Goal: Contribute content

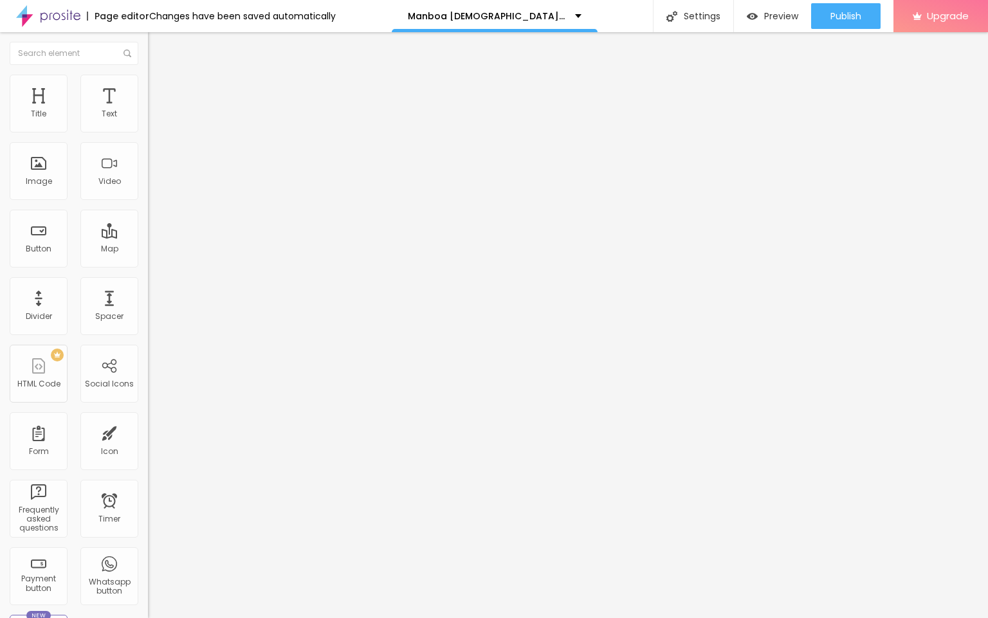
click at [148, 121] on input "entre em contato" at bounding box center [225, 114] width 154 height 13
paste input "👇❗❗𝐒𝐡𝐨𝐩𝐍𝐨𝐰❗❗👇"
type input "👇❗❗𝐒𝐡𝐨𝐩𝐍𝐨𝐰❗❗👇"
click at [148, 264] on input "https://" at bounding box center [225, 258] width 154 height 13
paste input "[DOMAIN_NAME][URL][DEMOGRAPHIC_DATA][MEDICAL_DATA]"
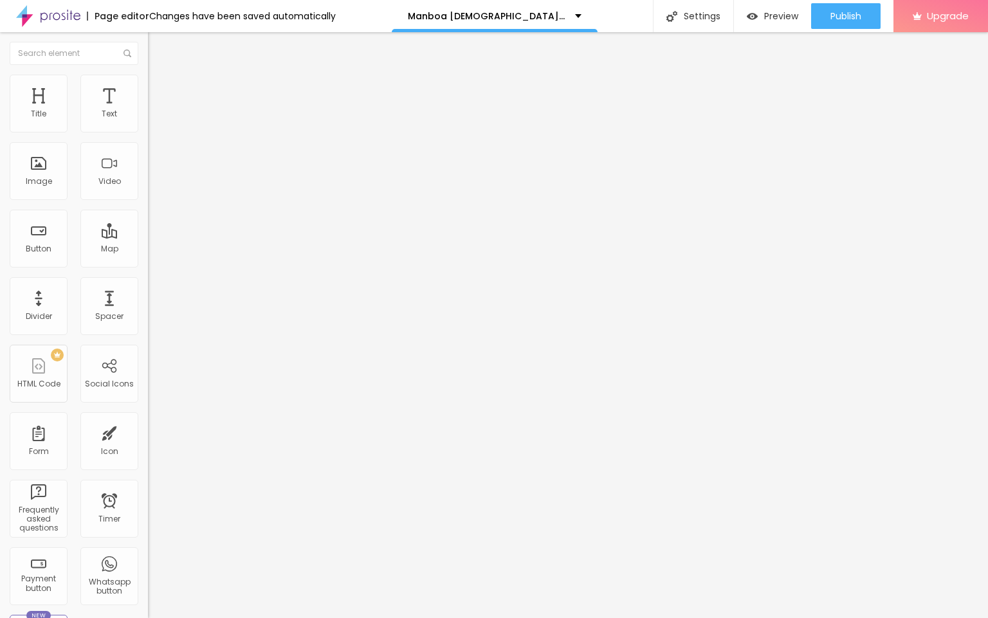
scroll to position [0, 147]
type input "[URL][DOMAIN_NAME][DEMOGRAPHIC_DATA][MEDICAL_DATA]"
click at [148, 111] on span "Change image" at bounding box center [182, 105] width 69 height 11
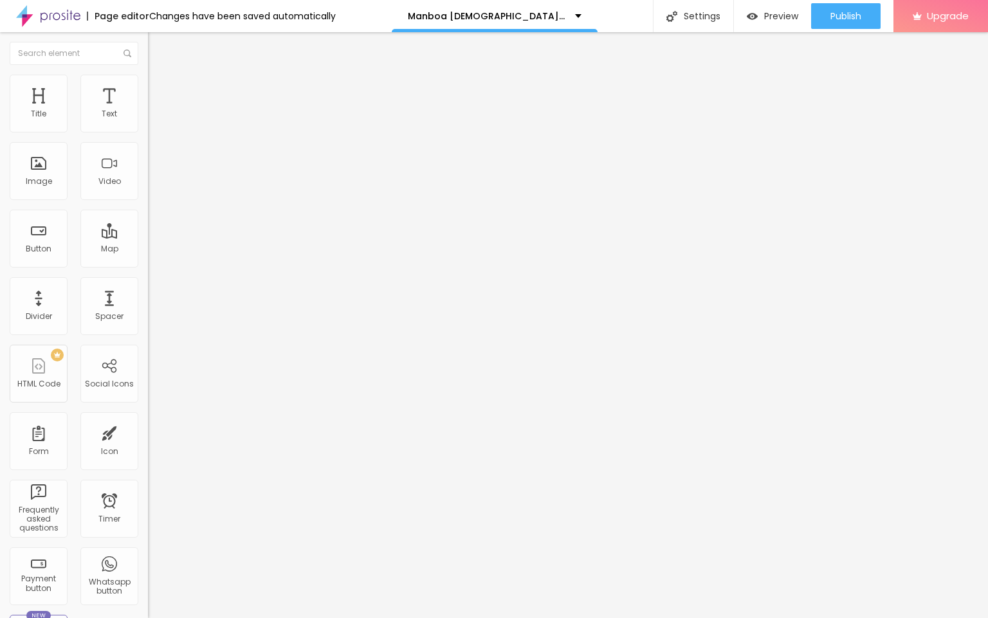
click at [148, 264] on input "https://" at bounding box center [225, 257] width 154 height 13
paste input "[DOMAIN_NAME][URL][DEMOGRAPHIC_DATA][MEDICAL_DATA]"
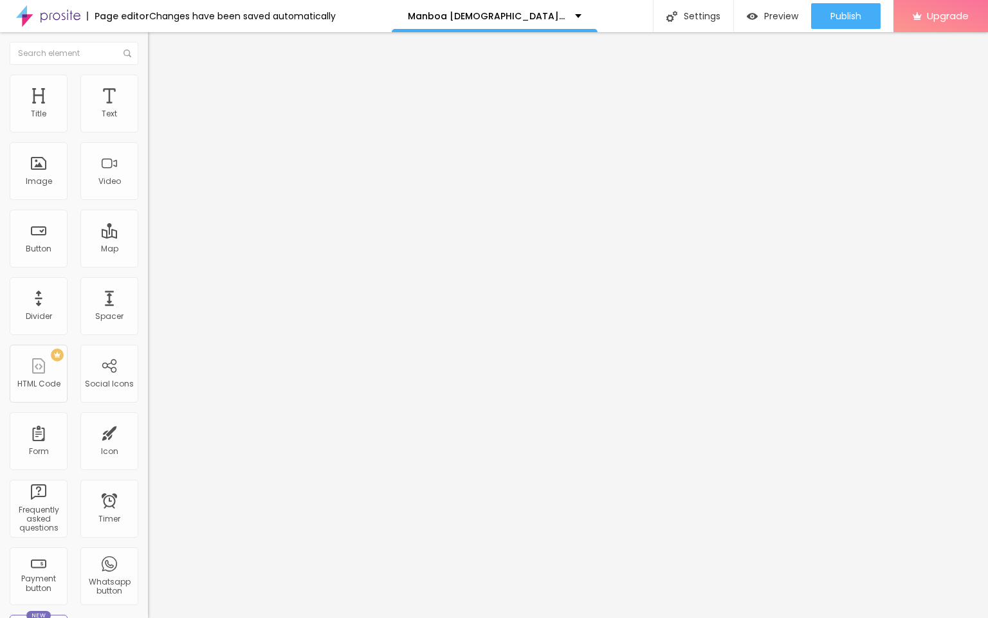
type input "[URL][DOMAIN_NAME][DEMOGRAPHIC_DATA][MEDICAL_DATA]"
click at [845, 20] on span "Publish" at bounding box center [846, 16] width 31 height 10
click at [62, 12] on img at bounding box center [48, 16] width 64 height 32
